Goal: Communication & Community: Answer question/provide support

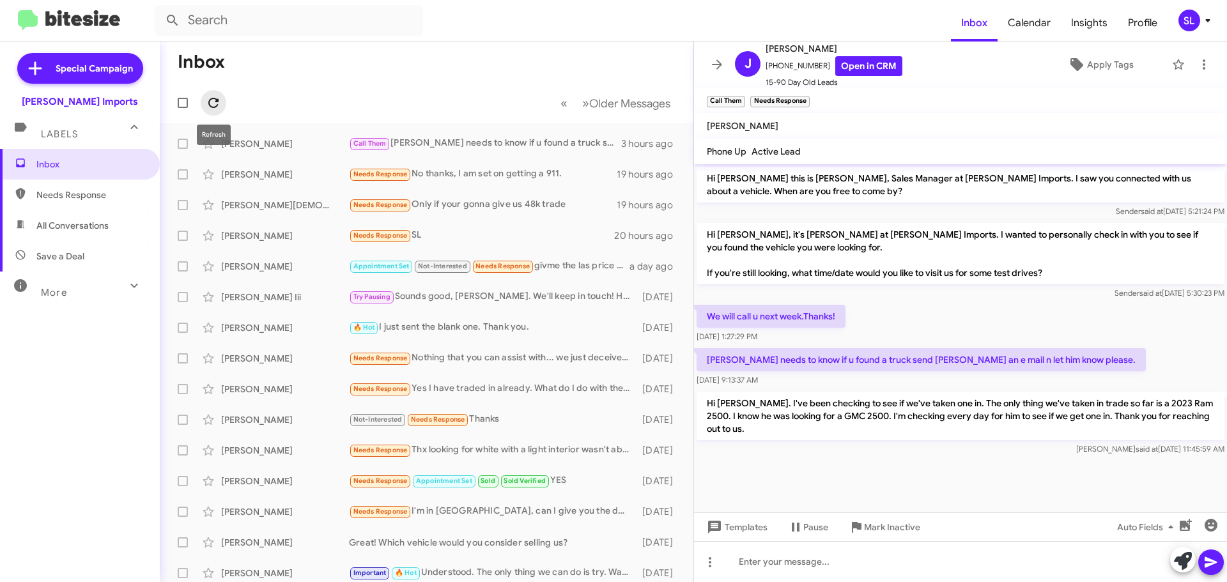
click at [212, 101] on icon at bounding box center [213, 102] width 15 height 15
click at [719, 65] on icon at bounding box center [717, 64] width 10 height 10
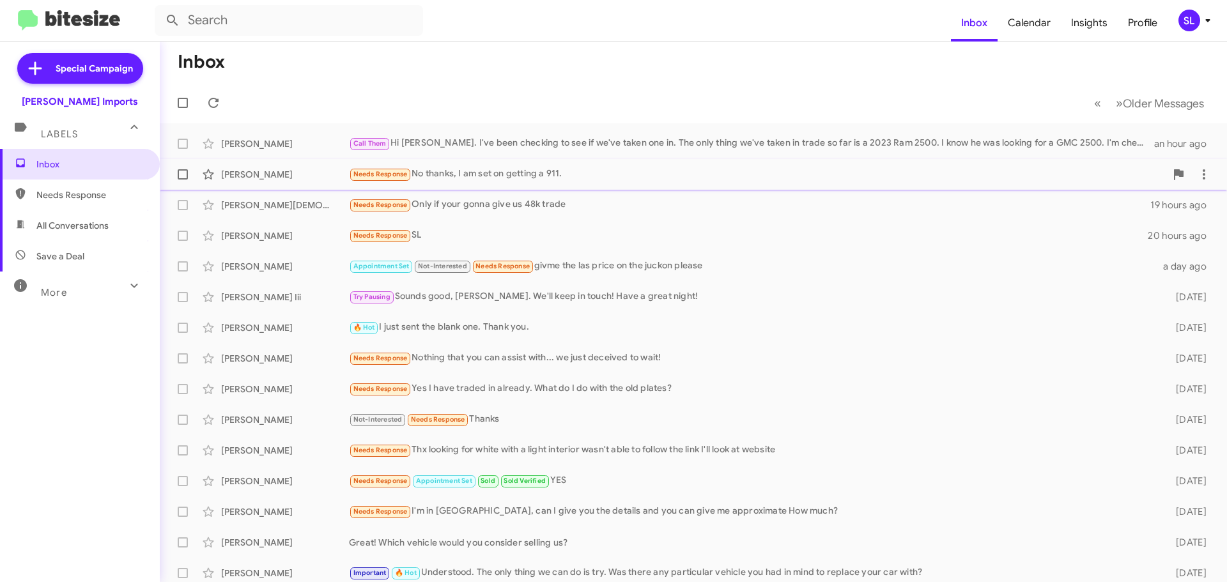
click at [610, 176] on div "Needs Response No thanks, I am set on getting a 911." at bounding box center [757, 174] width 817 height 15
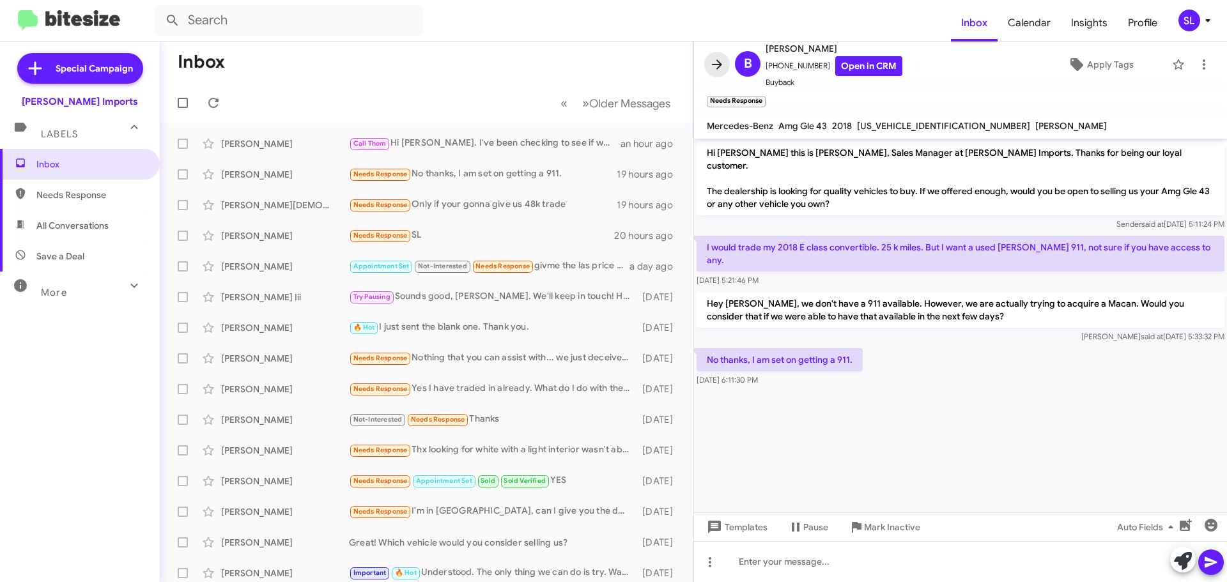
click at [718, 58] on icon at bounding box center [716, 64] width 15 height 15
